Goal: Information Seeking & Learning: Learn about a topic

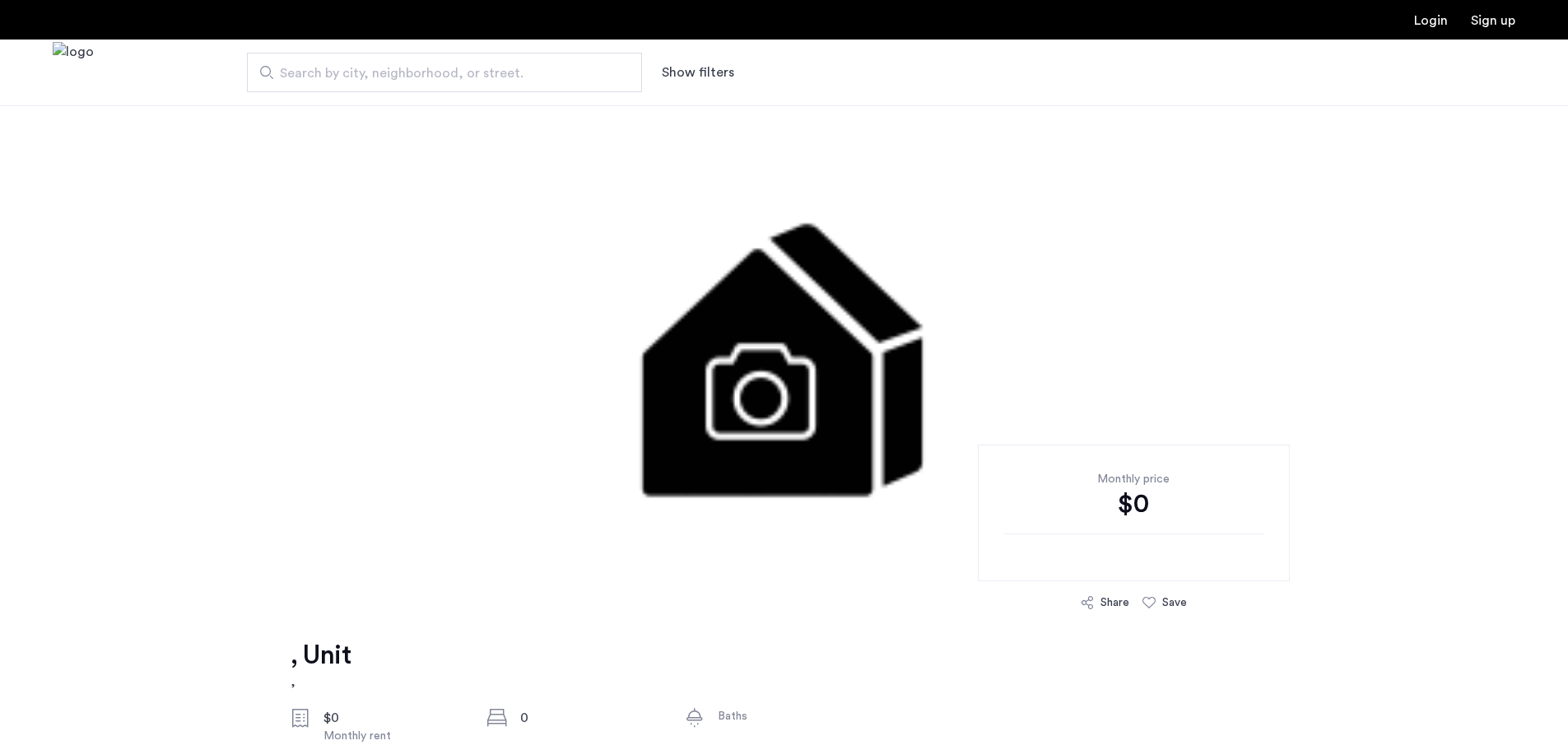
click at [165, 326] on div at bounding box center [784, 352] width 1568 height 494
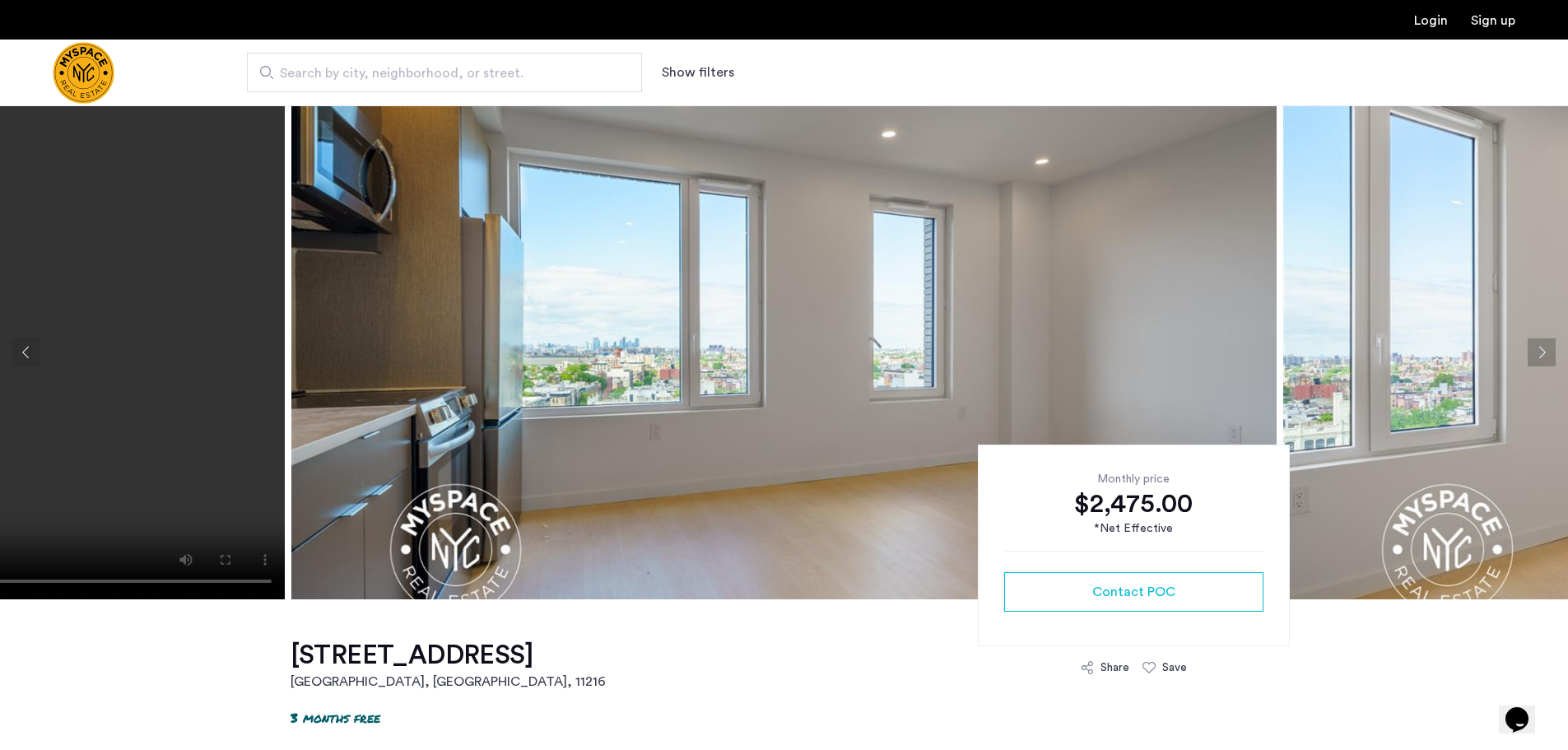
click at [1533, 346] on button "Next apartment" at bounding box center [1542, 352] width 28 height 28
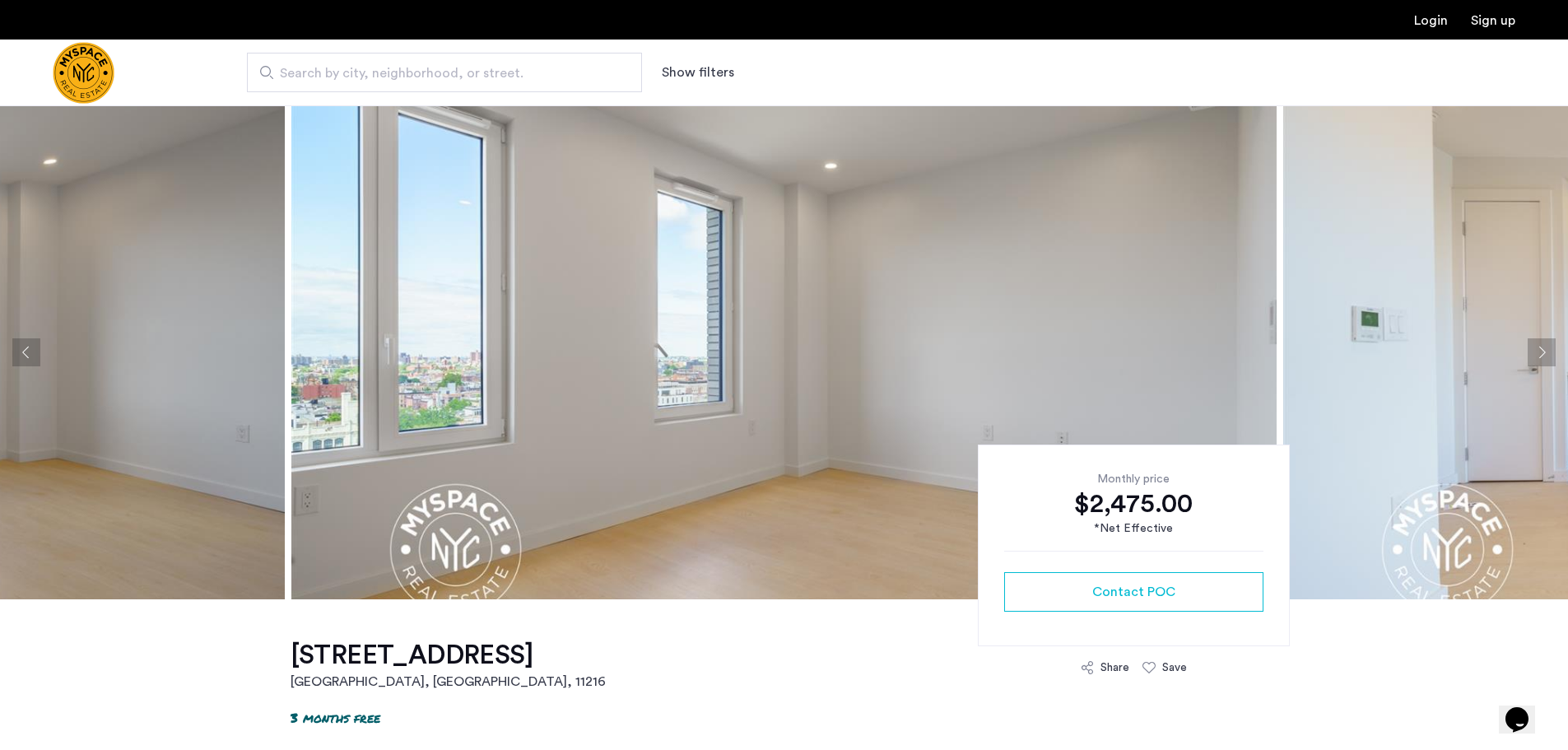
click at [1545, 356] on button "Next apartment" at bounding box center [1542, 352] width 28 height 28
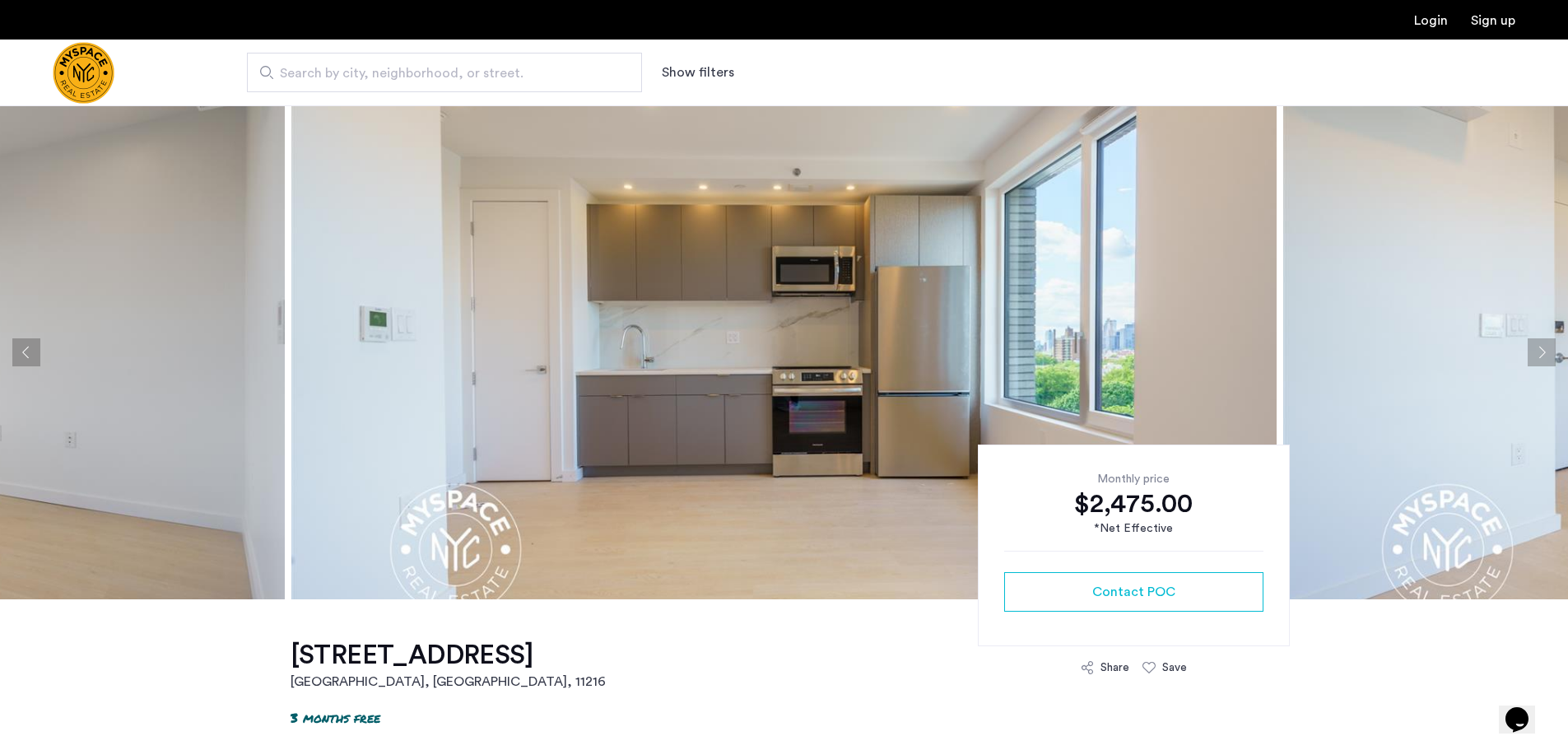
click at [1543, 354] on button "Next apartment" at bounding box center [1542, 352] width 28 height 28
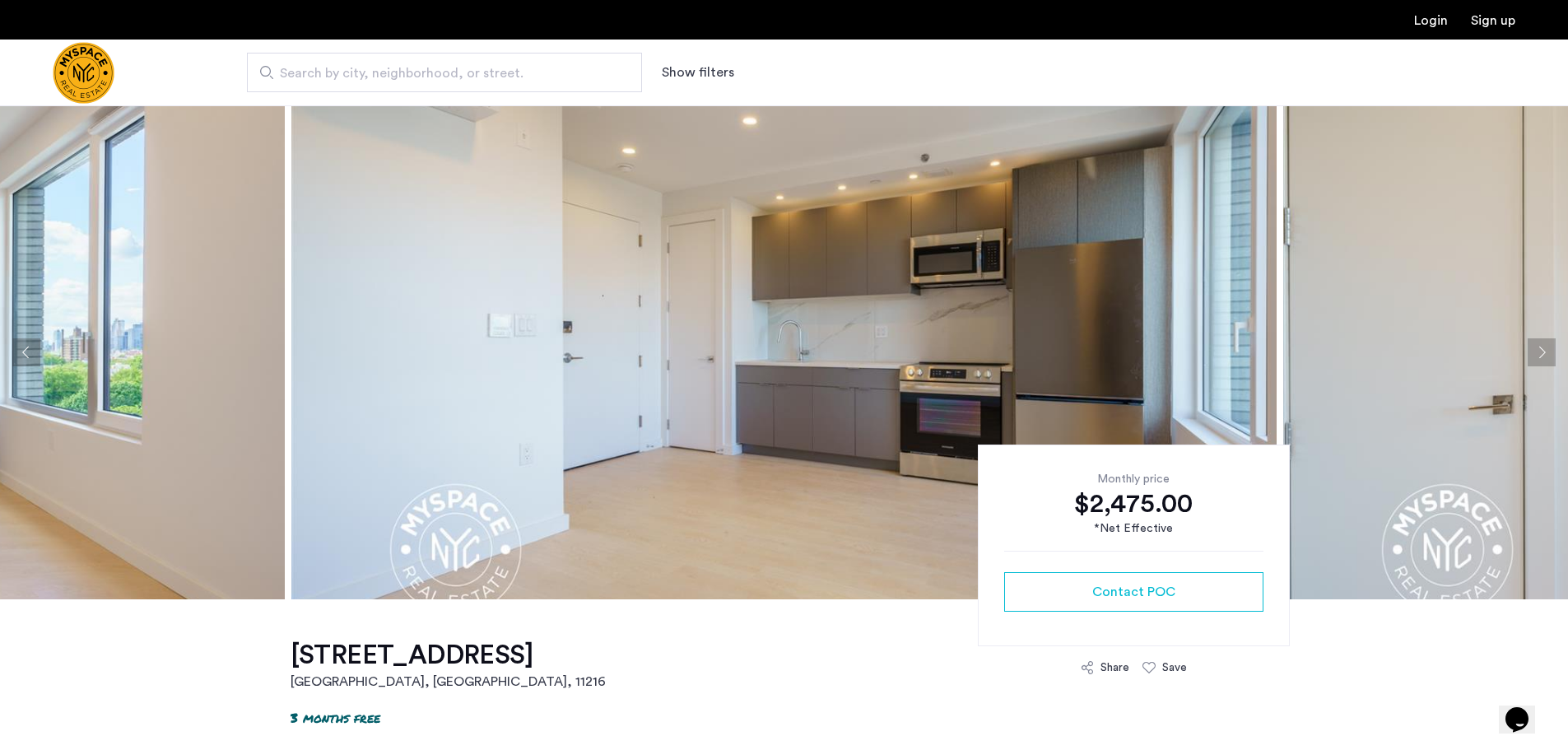
click at [1543, 354] on button "Next apartment" at bounding box center [1542, 352] width 28 height 28
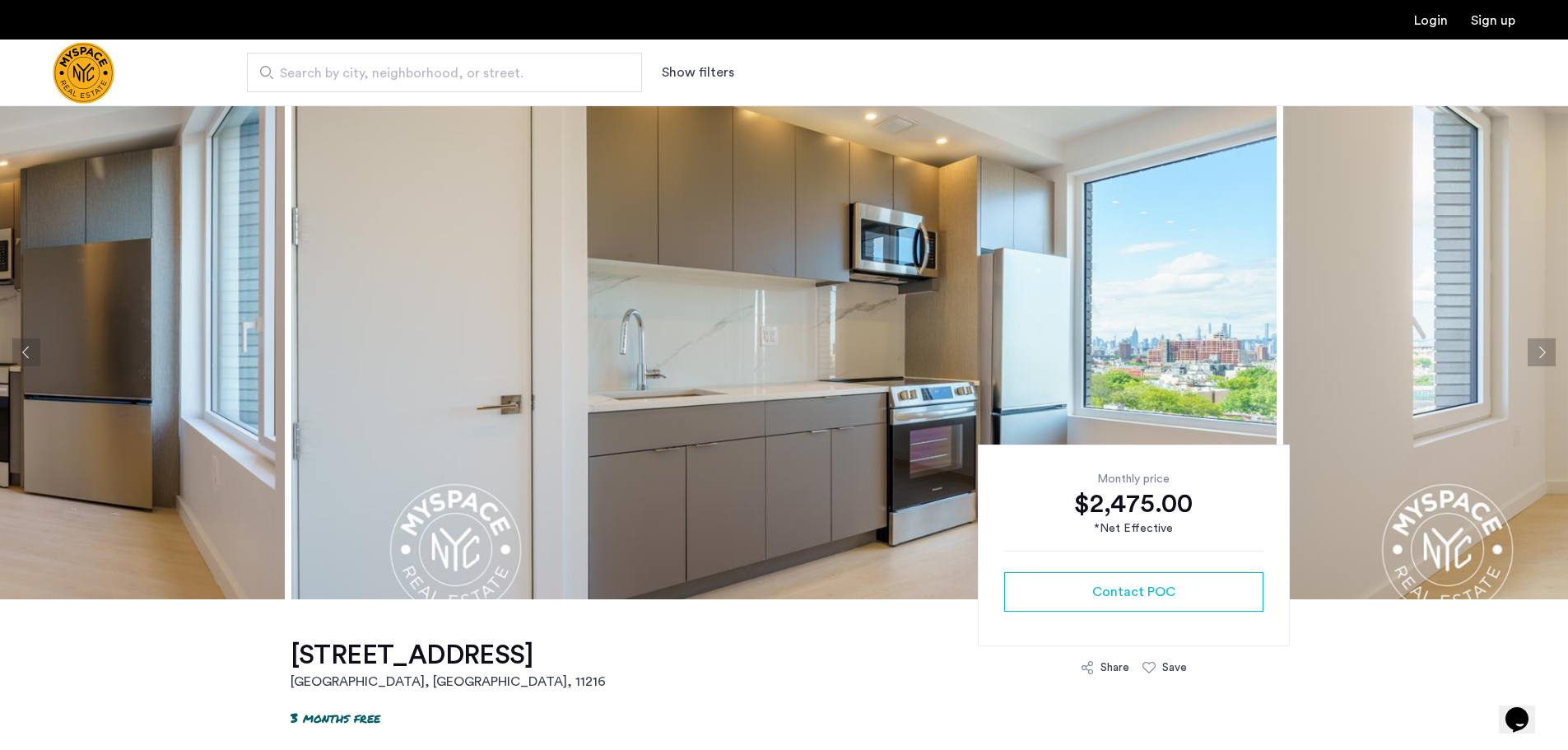
click at [1543, 354] on button "Next apartment" at bounding box center [1542, 352] width 28 height 28
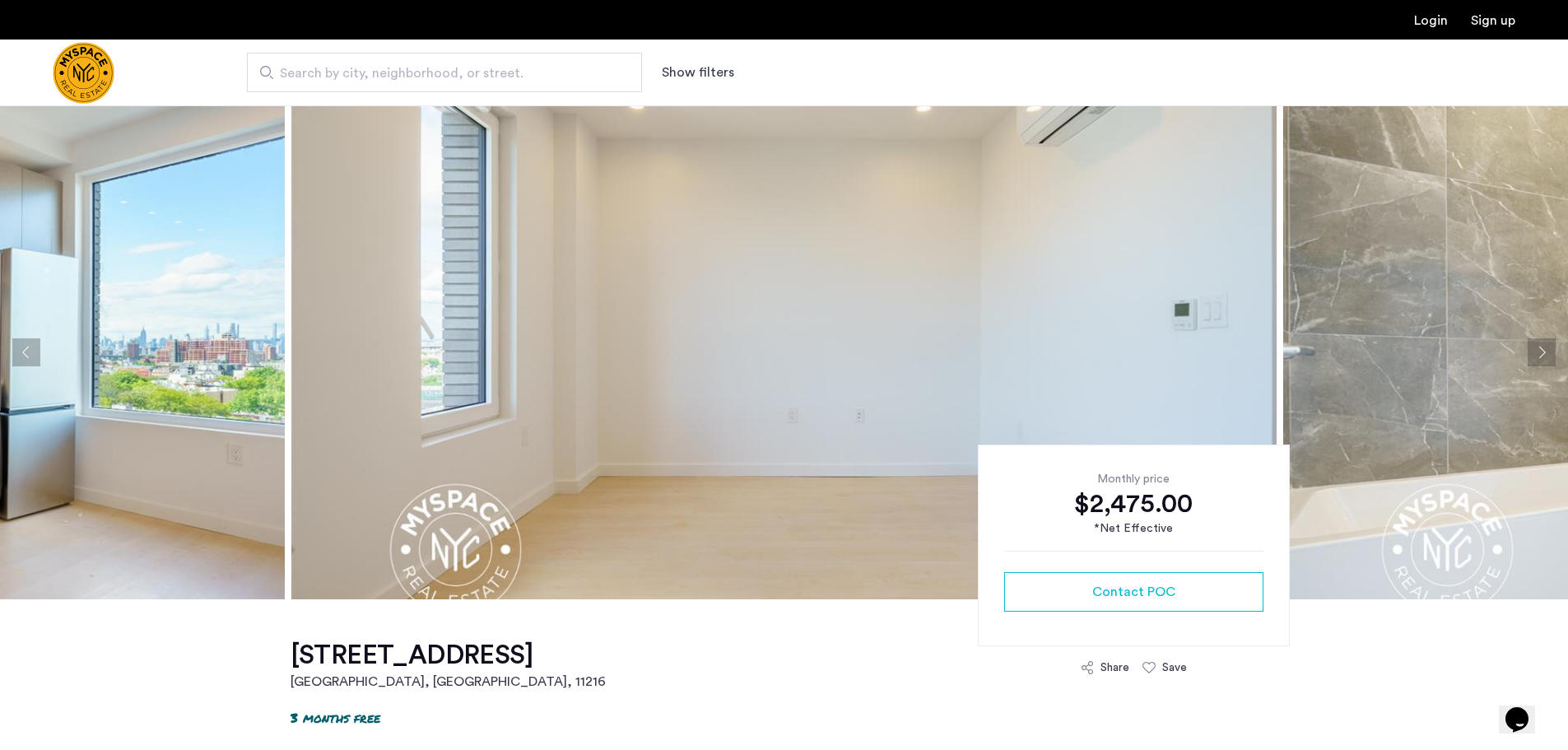
click at [1543, 354] on button "Next apartment" at bounding box center [1542, 352] width 28 height 28
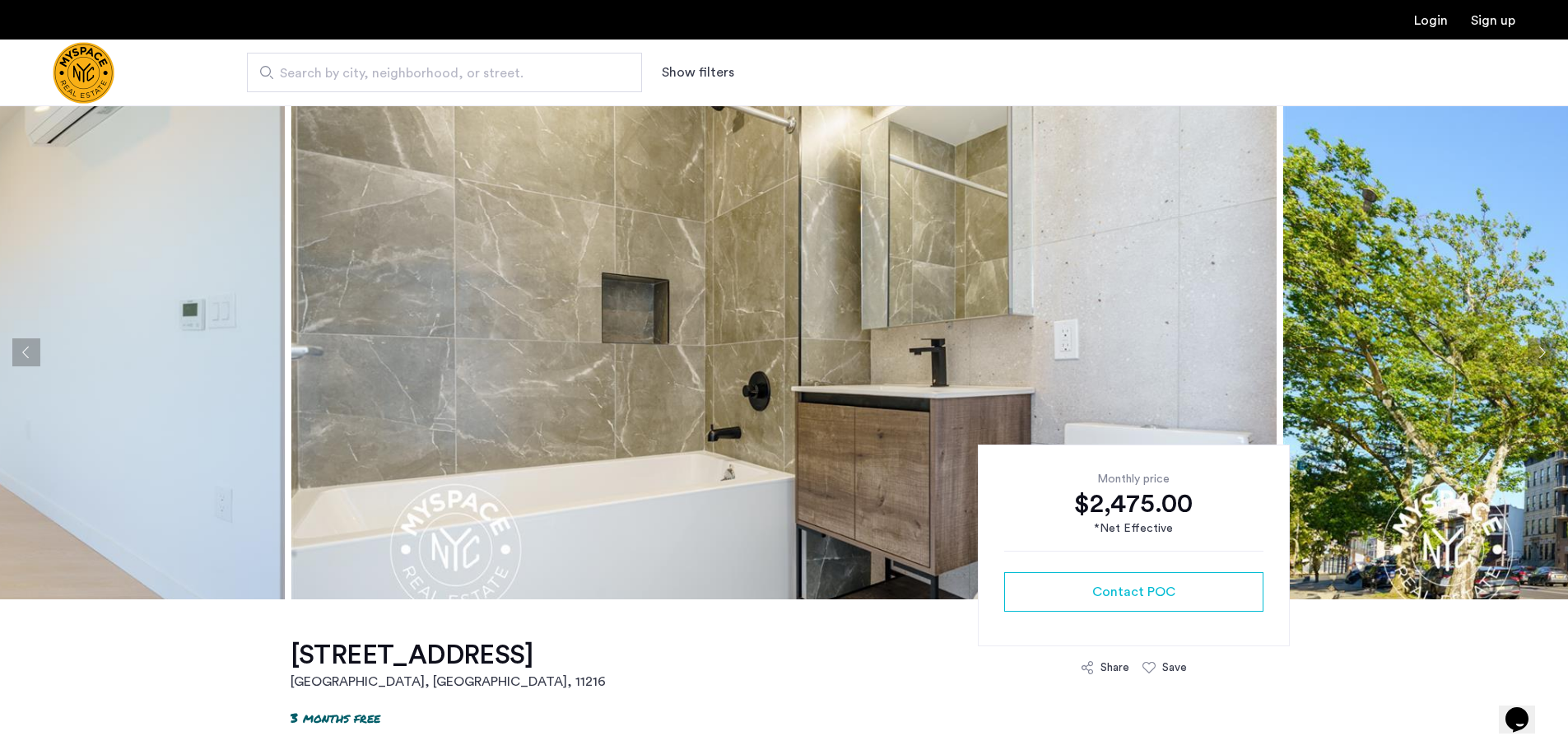
click at [1543, 354] on button "Next apartment" at bounding box center [1542, 352] width 28 height 28
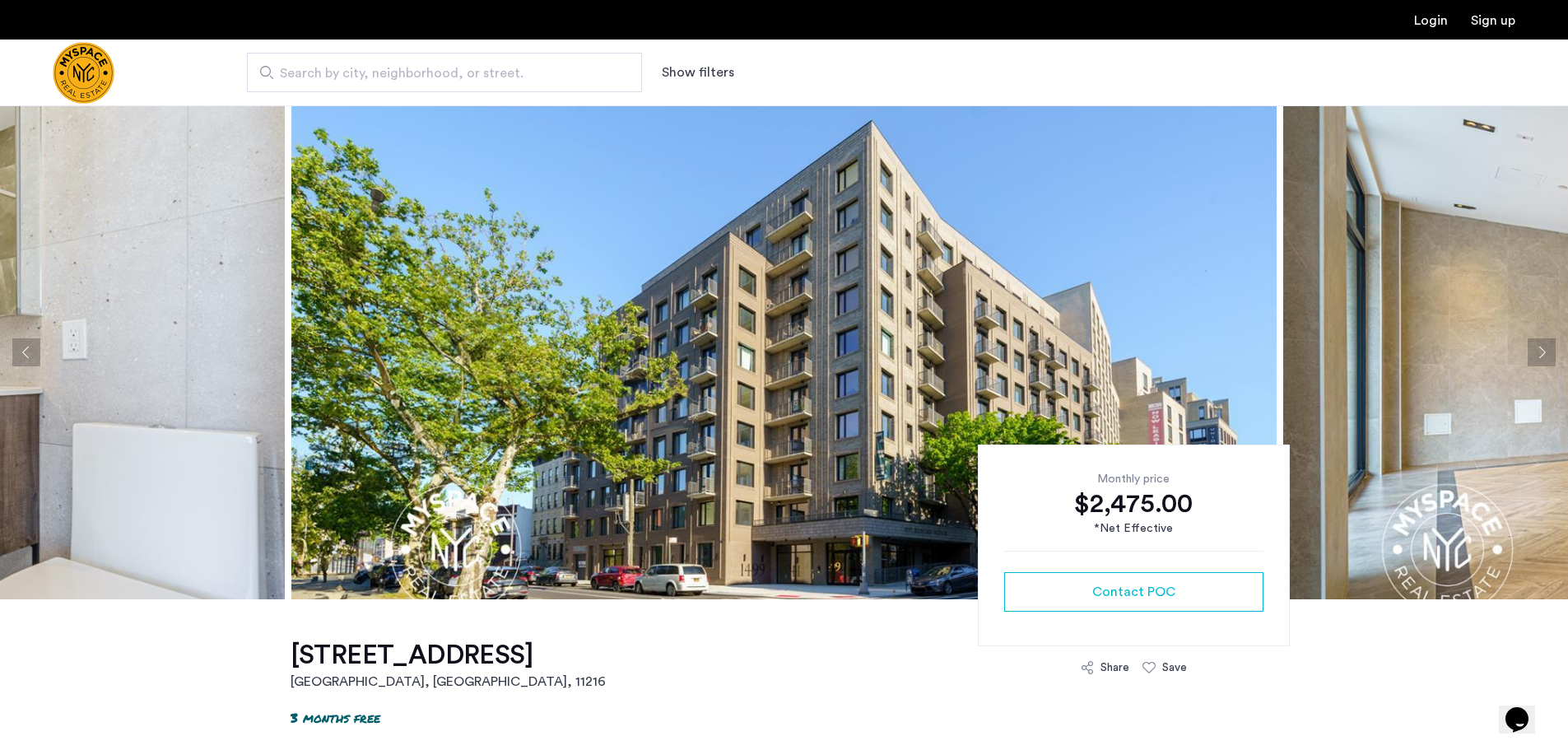
click at [1543, 354] on button "Next apartment" at bounding box center [1542, 352] width 28 height 28
